Goal: Information Seeking & Learning: Learn about a topic

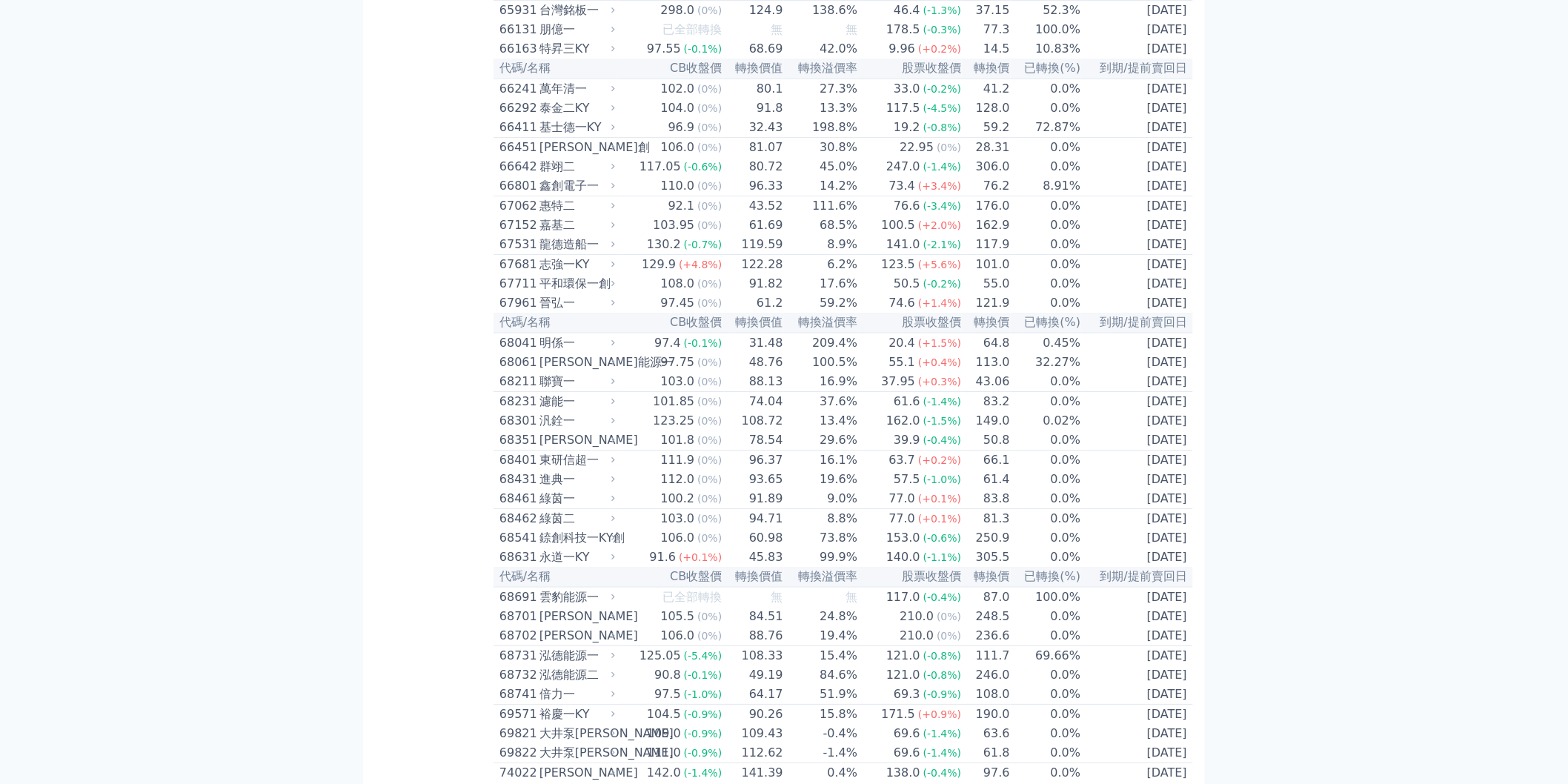
scroll to position [6672, 0]
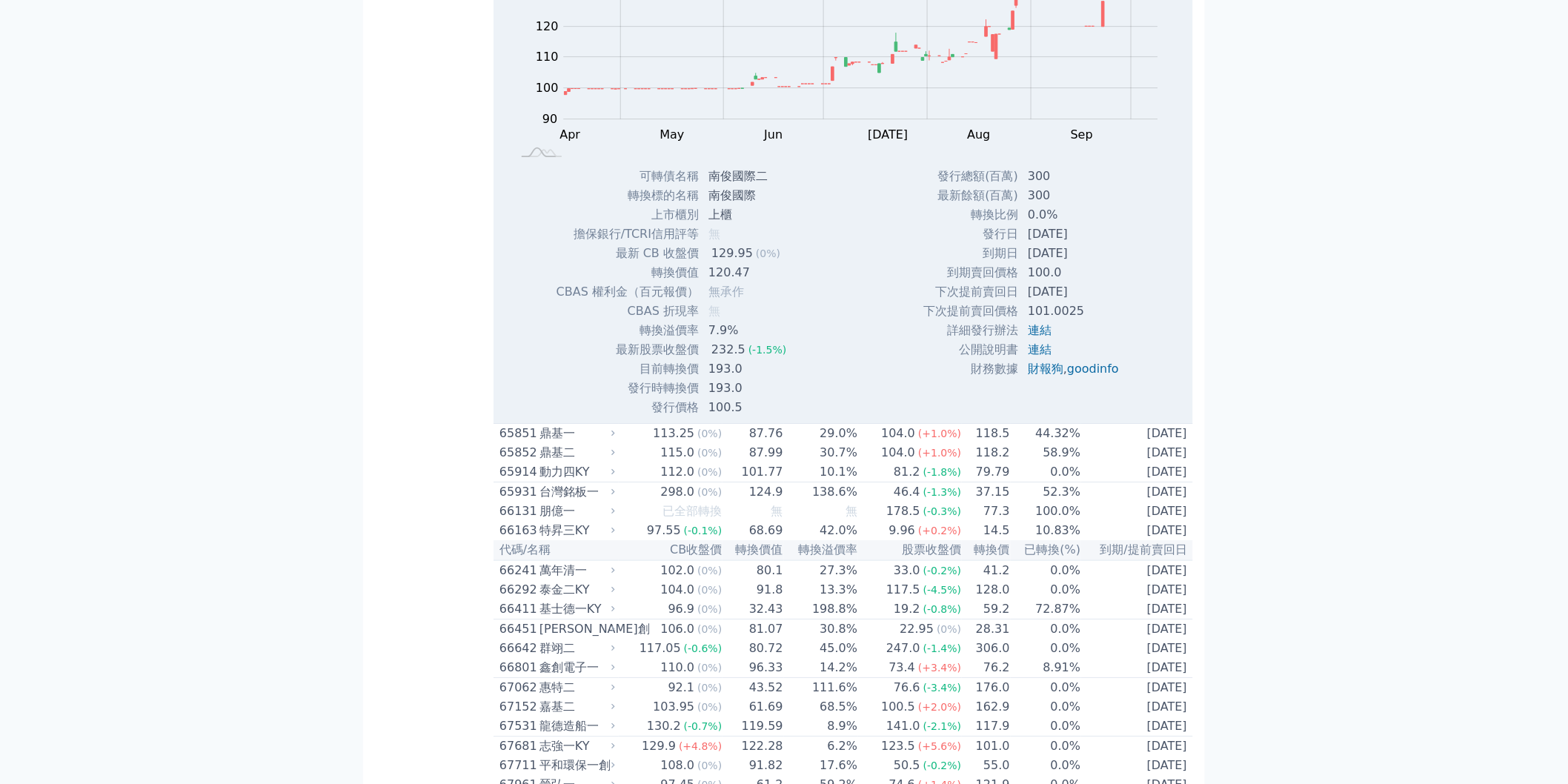
drag, startPoint x: 997, startPoint y: 415, endPoint x: 1012, endPoint y: 416, distance: 15.0
